Goal: Find specific page/section: Find specific page/section

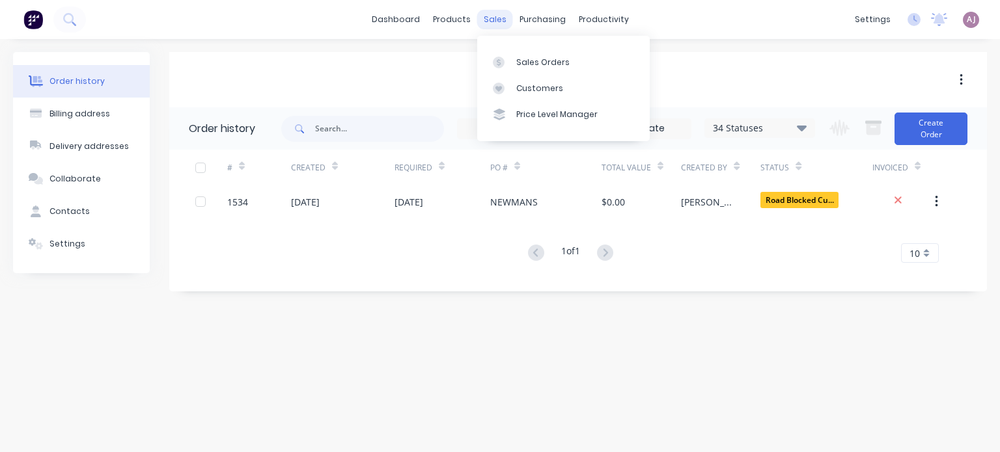
click at [496, 21] on div "sales" at bounding box center [495, 20] width 36 height 20
click at [514, 57] on link "Sales Orders" at bounding box center [563, 62] width 172 height 26
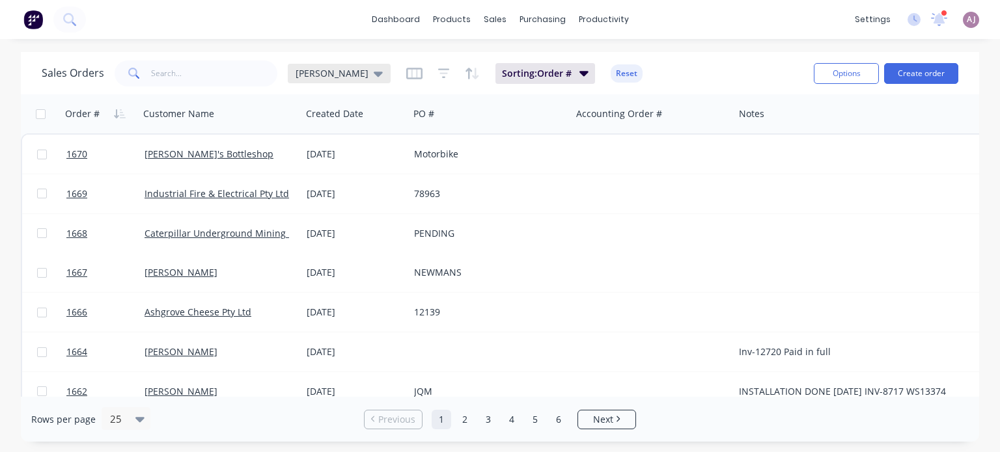
click at [374, 72] on icon at bounding box center [378, 74] width 9 height 5
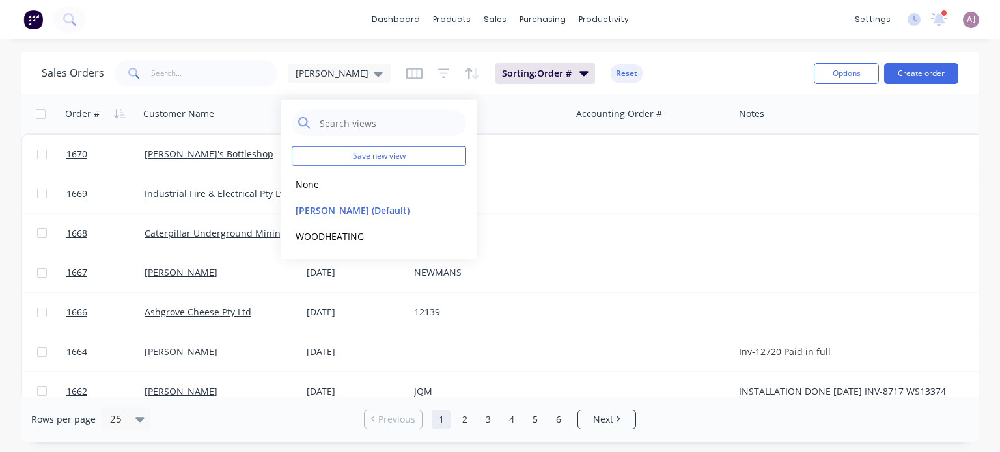
click at [276, 87] on div "Sales Orders Katrina Sorting: Order # Reset" at bounding box center [422, 73] width 761 height 32
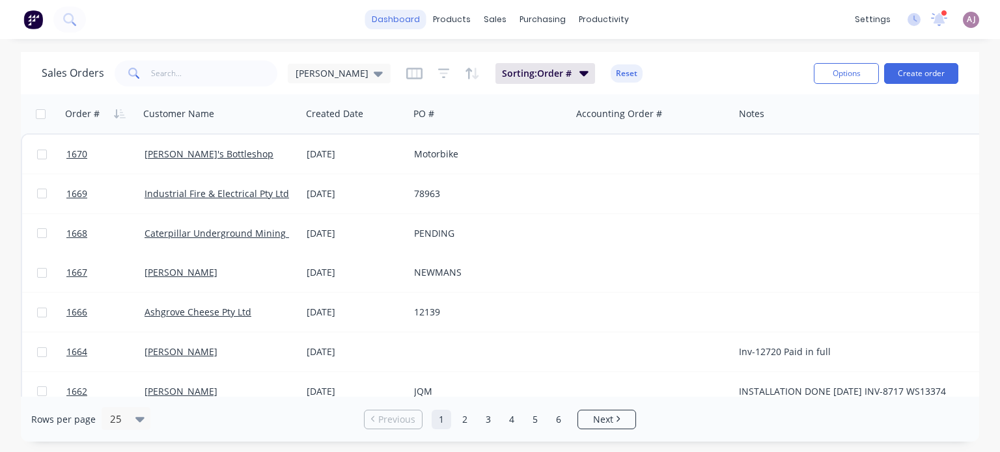
click at [409, 24] on link "dashboard" at bounding box center [395, 20] width 61 height 20
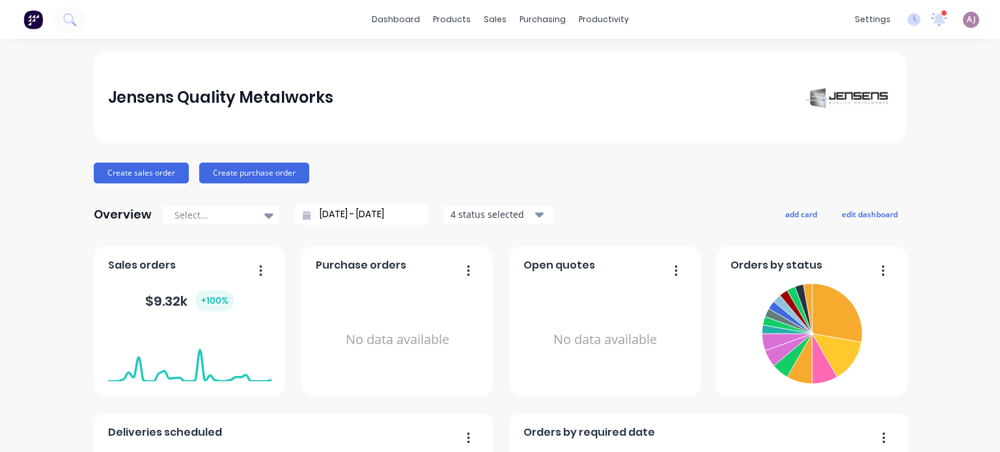
click at [535, 211] on icon "button" at bounding box center [539, 215] width 9 height 14
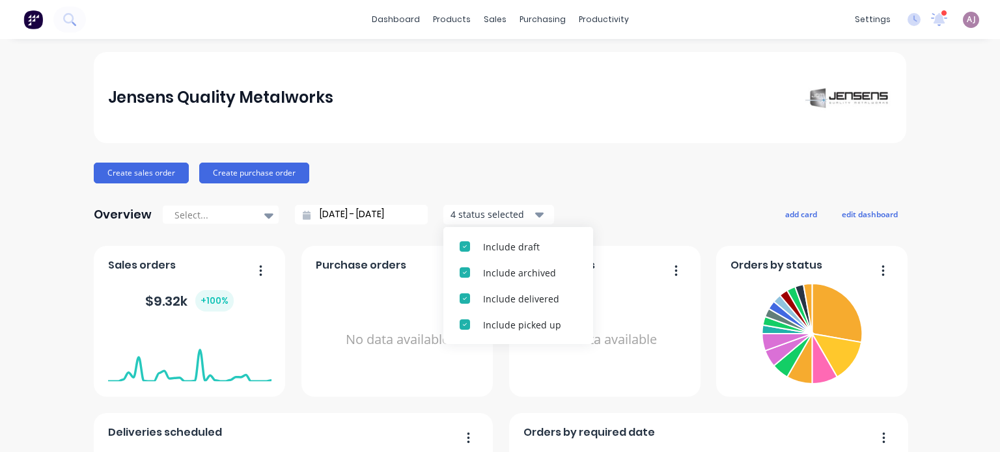
click at [578, 195] on div "Jensens Quality Metalworks Create sales order Create purchase order Overview Se…" at bounding box center [500, 391] width 812 height 679
